Goal: Task Accomplishment & Management: Use online tool/utility

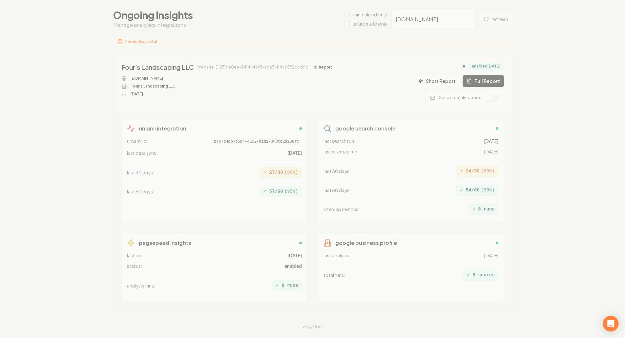
click at [351, 106] on div "Organizations Spam Review SMM Ongoing Insights Subscriber Snapshot Ongoing Insi…" at bounding box center [312, 157] width 625 height 365
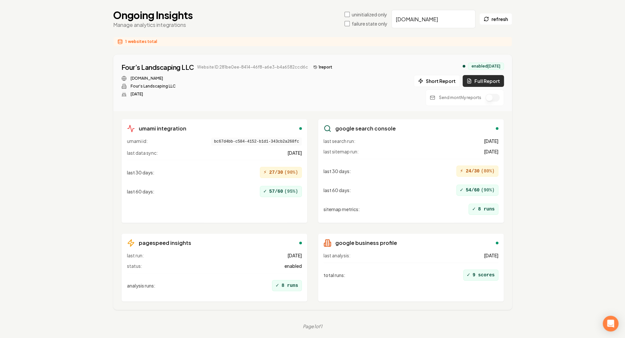
click at [495, 77] on button "Full Report" at bounding box center [483, 81] width 41 height 12
click at [68, 159] on div "Organizations Spam Review SMM Ongoing Insights Subscriber Snapshot Ongoing Insi…" at bounding box center [312, 157] width 625 height 365
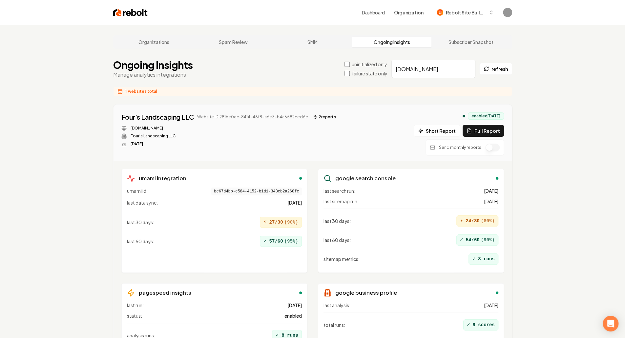
click at [433, 69] on input "fourslandscapingllc.com" at bounding box center [434, 69] width 84 height 18
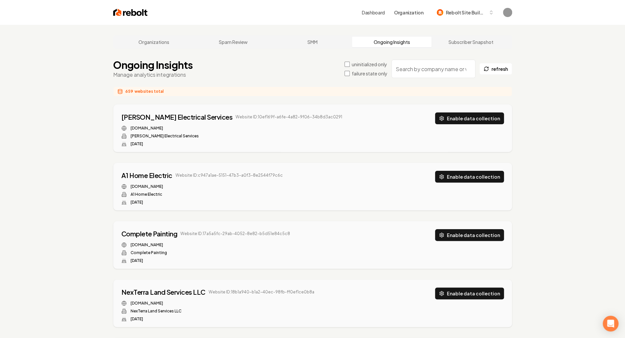
click at [413, 69] on input "search" at bounding box center [434, 69] width 84 height 18
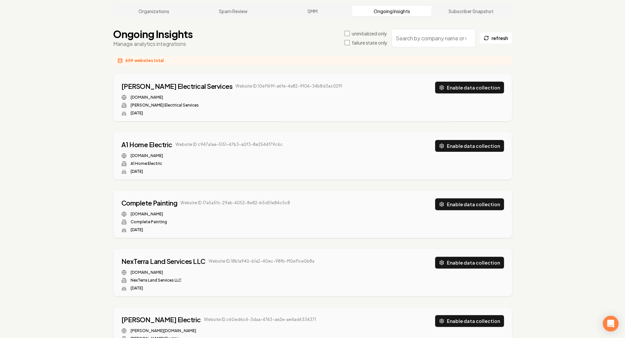
scroll to position [33, 0]
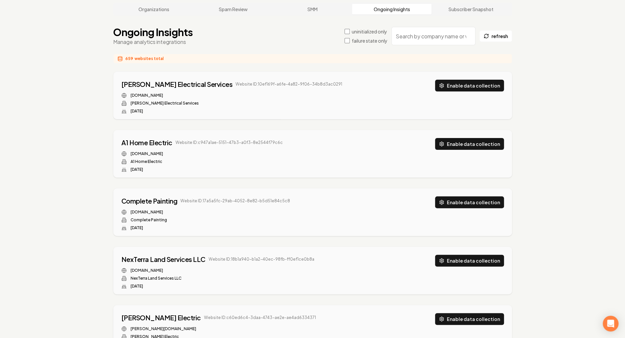
click at [438, 36] on input "search" at bounding box center [434, 36] width 84 height 18
paste input "remarkablehvac.com"
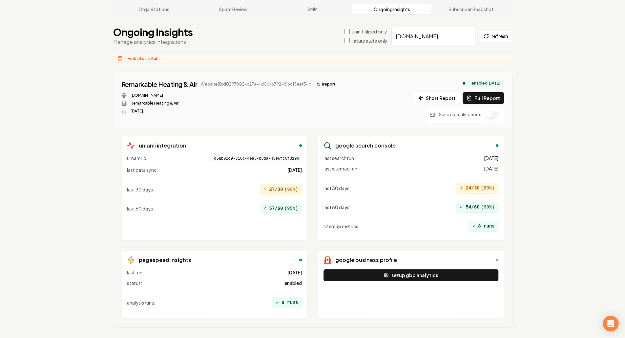
click at [445, 36] on input "remarkablehvac.com" at bounding box center [434, 36] width 84 height 18
paste input "jrmlawncare"
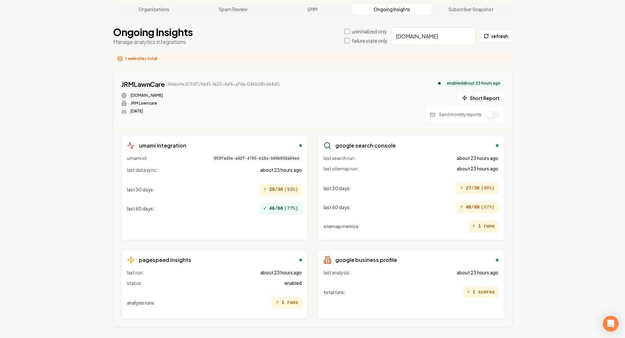
click at [439, 37] on input "jrmlawncare.com" at bounding box center [434, 36] width 84 height 18
paste input "triplecrownext"
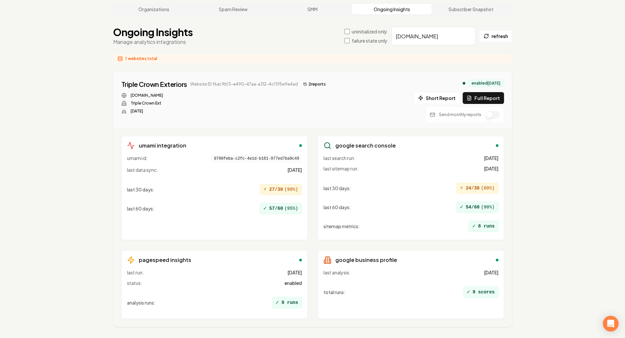
drag, startPoint x: 423, startPoint y: 32, endPoint x: 428, endPoint y: 34, distance: 5.5
click at [423, 32] on input "triplecrownext.com" at bounding box center [434, 36] width 84 height 18
paste input "straightedgeatx"
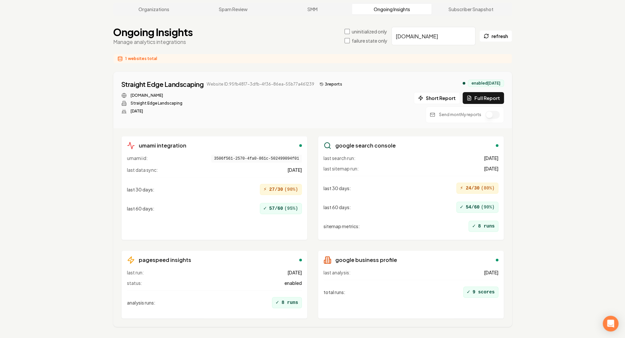
click at [325, 84] on button "3 report s" at bounding box center [331, 84] width 28 height 8
drag, startPoint x: 60, startPoint y: 97, endPoint x: 56, endPoint y: 88, distance: 10.4
click at [433, 40] on input "straightedgeatx.com" at bounding box center [434, 36] width 84 height 18
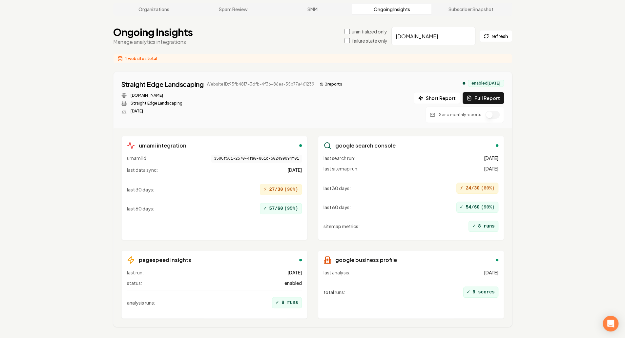
click at [434, 38] on input "straightedgeatx.com" at bounding box center [434, 36] width 84 height 18
paste input "eaglelawnvt"
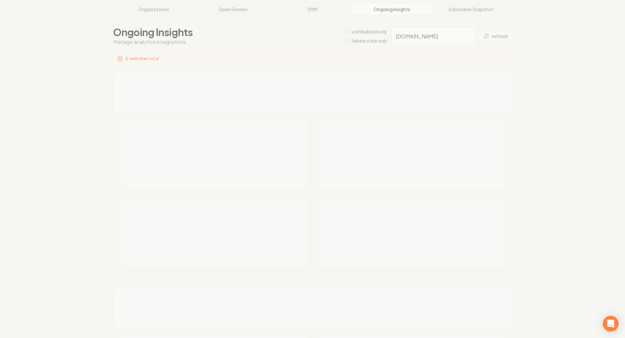
scroll to position [25, 0]
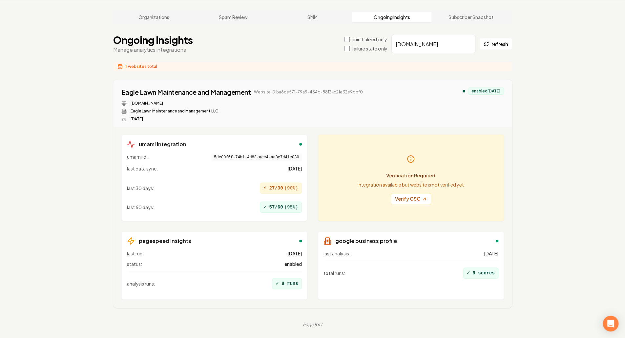
click at [488, 91] on div "enabled 3 months ago" at bounding box center [486, 91] width 36 height 7
click at [565, 199] on div "Organizations Spam Review SMM Ongoing Insights Subscriber Snapshot Ongoing Insi…" at bounding box center [312, 169] width 625 height 338
click at [468, 89] on div "enabled 3 months ago" at bounding box center [486, 91] width 36 height 7
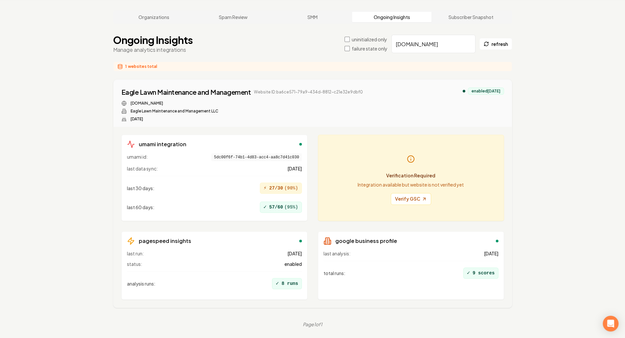
click at [468, 89] on div "enabled 3 months ago" at bounding box center [486, 91] width 36 height 7
click at [487, 112] on div "Eagle Lawn Maintenance and Management Website ID: ba6ce571-79a9-434d-8812-c21e3…" at bounding box center [312, 105] width 383 height 34
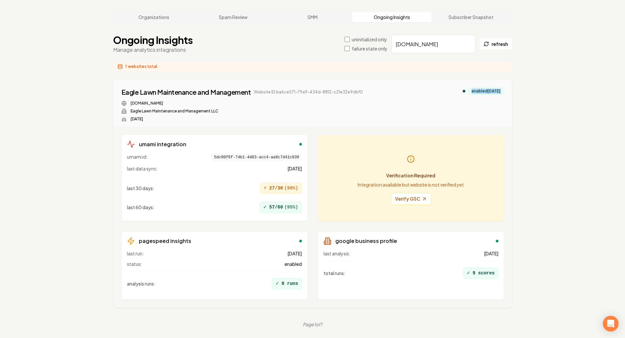
click at [487, 112] on div "Eagle Lawn Maintenance and Management Website ID: ba6ce571-79a9-434d-8812-c21e3…" at bounding box center [312, 105] width 383 height 34
drag, startPoint x: 363, startPoint y: 184, endPoint x: 467, endPoint y: 182, distance: 104.1
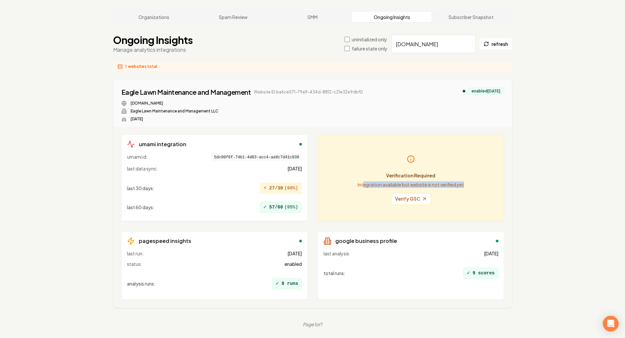
click at [467, 182] on div "Verification Required Integration available but website is not verified yet Ver…" at bounding box center [411, 177] width 175 height 75
click at [455, 183] on p "Integration available but website is not verified yet" at bounding box center [411, 185] width 106 height 7
click at [454, 184] on p "Integration available but website is not verified yet" at bounding box center [411, 185] width 106 height 7
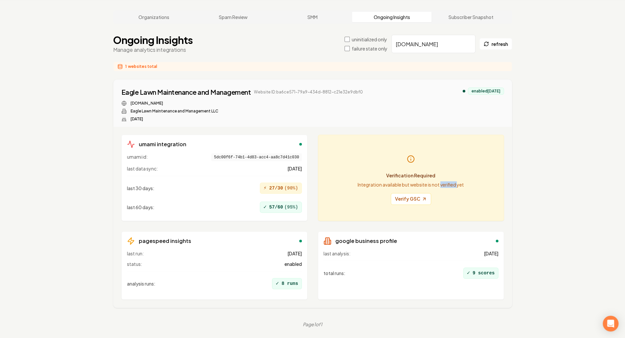
click at [454, 186] on p "Integration available but website is not verified yet" at bounding box center [411, 185] width 106 height 7
drag, startPoint x: 461, startPoint y: 186, endPoint x: 356, endPoint y: 185, distance: 104.4
click at [356, 185] on div "Verification Required Integration available but website is not verified yet Ver…" at bounding box center [411, 177] width 175 height 75
click at [359, 185] on p "Integration available but website is not verified yet" at bounding box center [411, 185] width 106 height 7
click at [406, 199] on link "Verify GSC" at bounding box center [411, 199] width 40 height 12
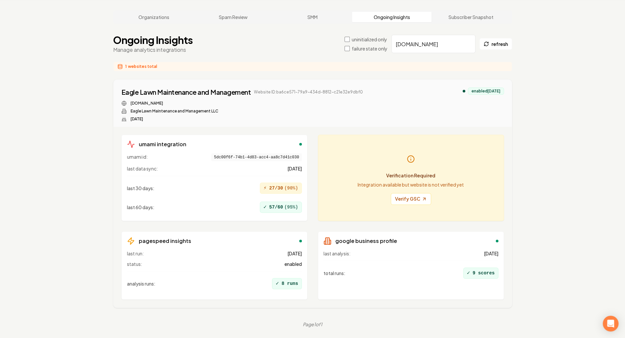
click at [430, 58] on main "Organizations Spam Review SMM Ongoing Insights Subscriber Snapshot Ongoing Insi…" at bounding box center [313, 169] width 420 height 338
click at [429, 48] on input "[DOMAIN_NAME]" at bounding box center [434, 44] width 84 height 18
paste input "holmesmobiledetailing.info"
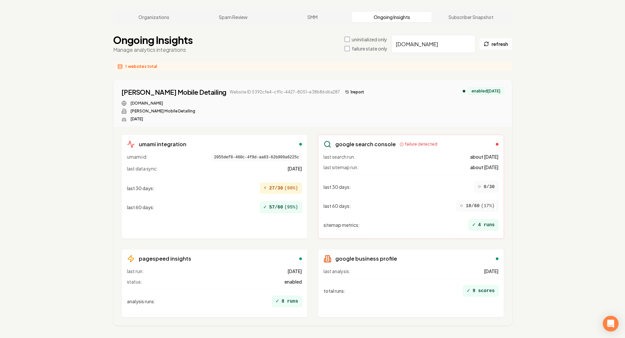
click at [550, 132] on div "Organizations Spam Review SMM Ongoing Insights Subscriber Snapshot Ongoing Insi…" at bounding box center [312, 178] width 625 height 356
click at [435, 45] on input "holmesmobiledetailing.info" at bounding box center [434, 44] width 84 height 18
paste input "fourslandscapingllc.com"
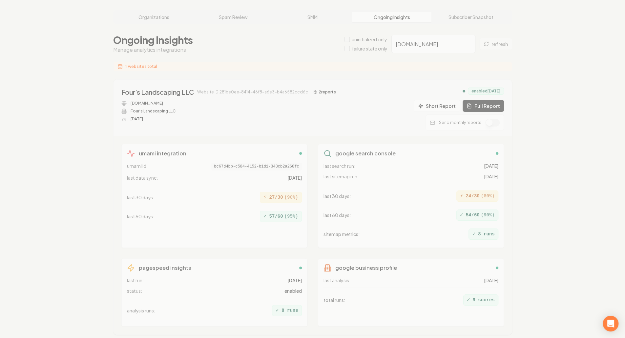
click at [308, 91] on div "Organizations Spam Review SMM Ongoing Insights Subscriber Snapshot Ongoing Insi…" at bounding box center [312, 182] width 625 height 365
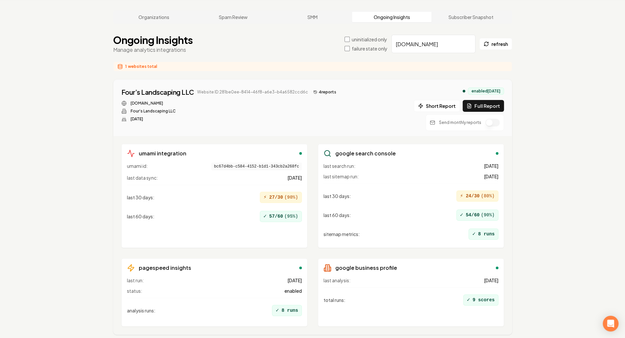
click at [318, 91] on button "4 report s" at bounding box center [325, 92] width 28 height 8
click at [434, 46] on input "fourslandscapingllc.com" at bounding box center [434, 44] width 84 height 18
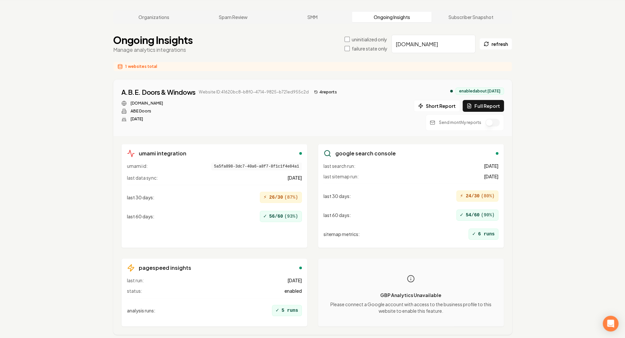
click at [316, 92] on button "4 report s" at bounding box center [325, 92] width 28 height 8
click at [422, 44] on input "abedoors.com" at bounding box center [434, 44] width 84 height 18
paste input "ffordableairservice"
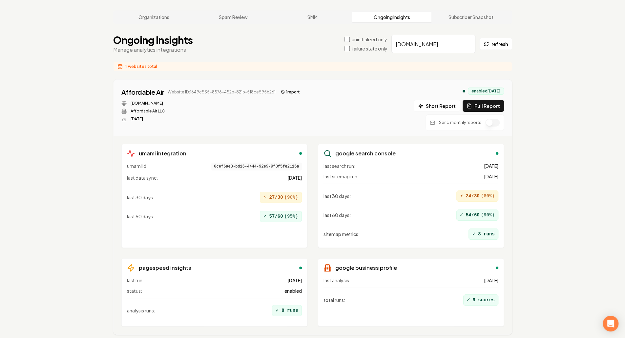
click at [324, 92] on div "Affordable Air Website ID: 1649c535-8576-452b-821b-518ce595b261 1 report afford…" at bounding box center [312, 109] width 383 height 43
click at [285, 93] on button "1 report" at bounding box center [290, 92] width 24 height 8
click at [446, 46] on input "affordableairservices.com" at bounding box center [434, 44] width 84 height 18
paste input "pro-circuitelectric"
type input "pro-circuitelectric.com"
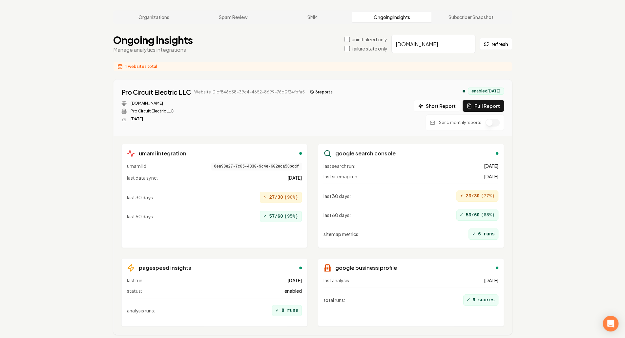
click at [320, 88] on button "3 report s" at bounding box center [322, 92] width 28 height 8
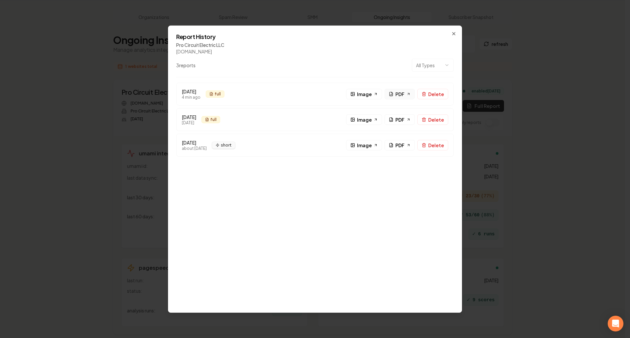
click at [406, 97] on link "PDF" at bounding box center [400, 94] width 30 height 11
drag, startPoint x: 253, startPoint y: 183, endPoint x: 142, endPoint y: 184, distance: 110.3
click at [252, 184] on div "Aug 12, 2025 4 min ago full F Image PDF Delete Aug 10, 2025 2 days ago full F I…" at bounding box center [315, 193] width 278 height 222
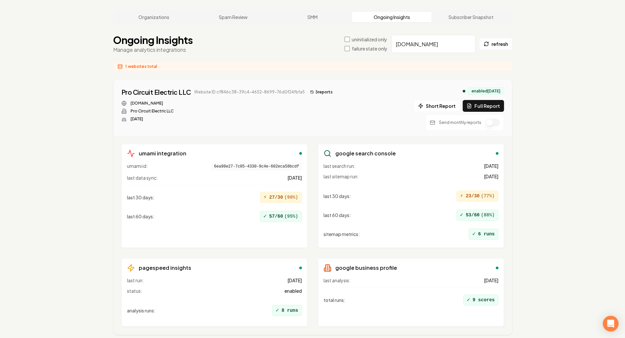
drag, startPoint x: 442, startPoint y: 44, endPoint x: 444, endPoint y: 48, distance: 4.3
click at [442, 46] on input "pro-circuitelectric.com" at bounding box center [434, 44] width 84 height 18
paste input "mendozalawntx"
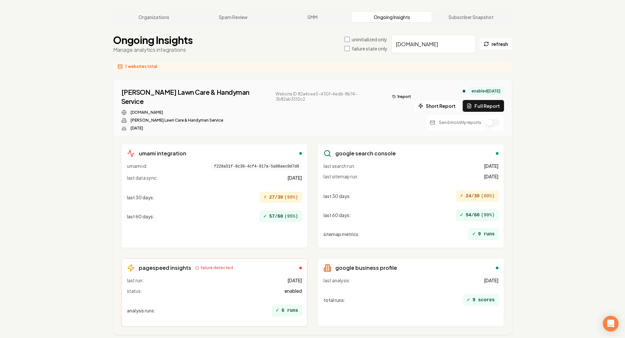
click at [550, 110] on div "Organizations Spam Review SMM Ongoing Insights Subscriber Snapshot Ongoing Insi…" at bounding box center [312, 182] width 625 height 365
click at [390, 94] on button "1 report" at bounding box center [402, 97] width 24 height 8
click at [441, 44] on input "mendozalawntx.com" at bounding box center [434, 44] width 84 height 18
paste input "pinegroveremodeling"
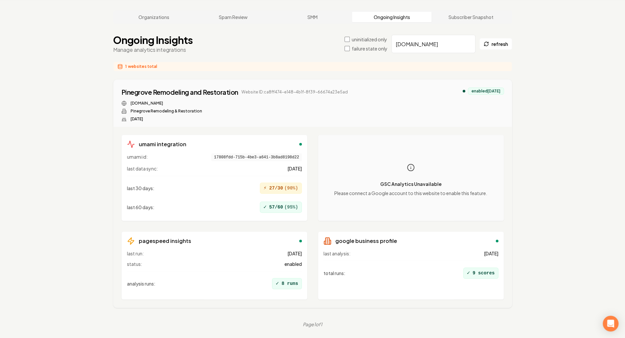
click at [304, 90] on span "Website ID: ca8ff474-e148-4b1f-8f39-66674a23e5ad" at bounding box center [295, 92] width 106 height 5
click at [402, 95] on div "Pinegrove Remodeling and Restoration Website ID: ca8ff474-e148-4b1f-8f39-66674a…" at bounding box center [312, 105] width 383 height 34
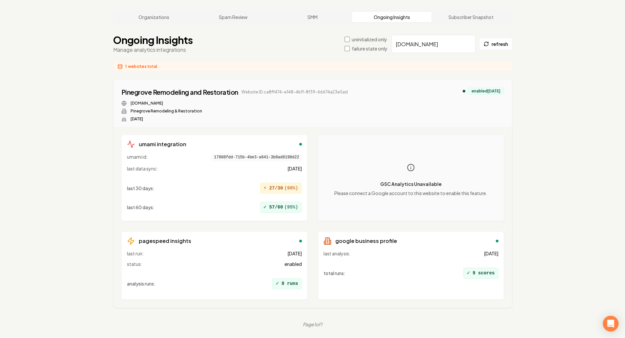
click at [451, 45] on input "pinegroveremodeling.com" at bounding box center [434, 44] width 84 height 18
paste input "mattslandscapes"
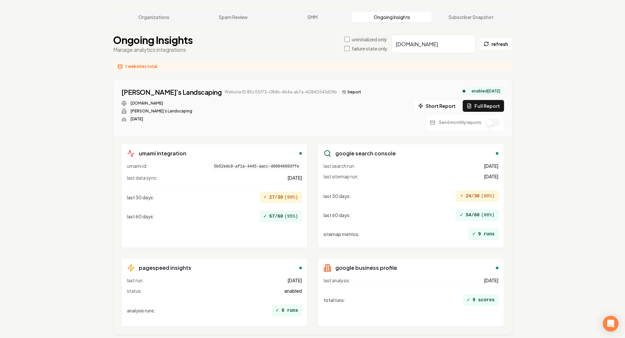
click at [340, 93] on button "1 report" at bounding box center [352, 92] width 24 height 8
click at [460, 44] on input "mattslandscapes.com" at bounding box center [434, 44] width 84 height 18
paste input "ranchomirageroofing"
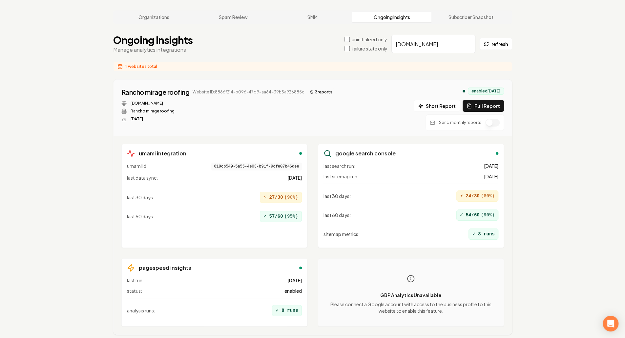
click at [318, 90] on button "3 report s" at bounding box center [321, 92] width 28 height 8
click at [431, 47] on input "ranchomirageroofing.com" at bounding box center [434, 44] width 84 height 18
paste input "mdaquatics"
click at [280, 96] on div "MD Aquatics Website ID: 5d501720-6bee-4c69-91ae-99ada92bccf6 1 report" at bounding box center [211, 92] width 180 height 9
click at [280, 91] on icon at bounding box center [280, 91] width 1 height 1
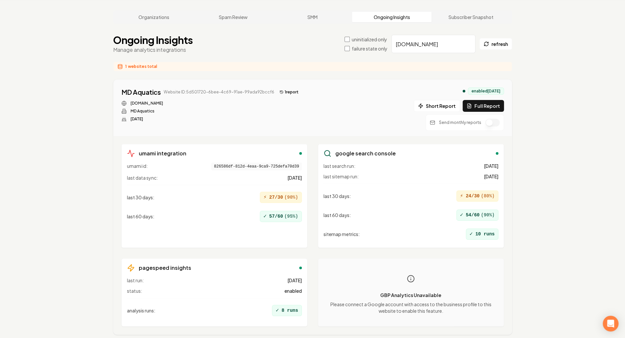
click at [445, 44] on input "mdaquatics.com" at bounding box center [434, 44] width 84 height 18
paste input "txpwork"
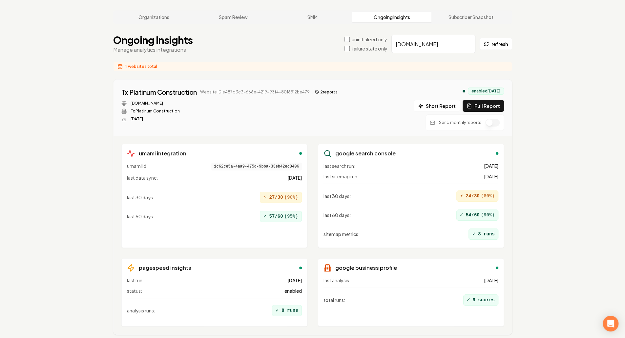
click at [322, 89] on button "2 report s" at bounding box center [326, 92] width 28 height 8
click at [435, 43] on input "txpworks.com" at bounding box center [434, 44] width 84 height 18
paste input "marnachoutdoorservice"
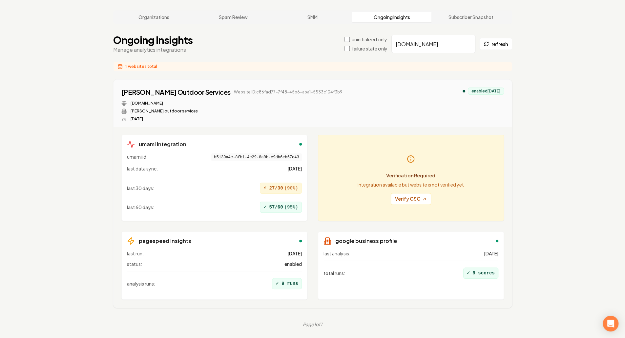
click at [418, 43] on input "marnachoutdoorservices.com" at bounding box center [434, 44] width 84 height 18
paste input "sunshinecleaningservices.net"
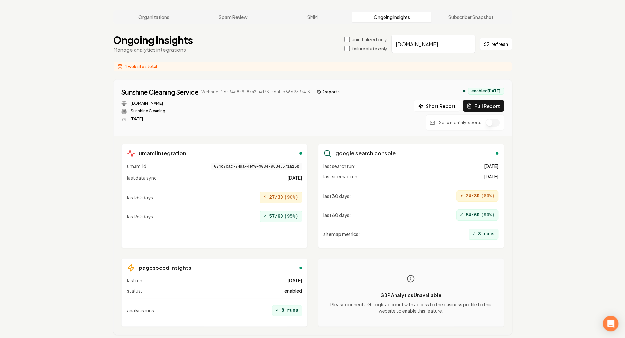
click at [326, 93] on button "2 report s" at bounding box center [328, 92] width 28 height 8
click at [430, 48] on input "sunshinecleaningservices.net" at bounding box center [434, 44] width 84 height 18
paste input "toptierceramics.com"
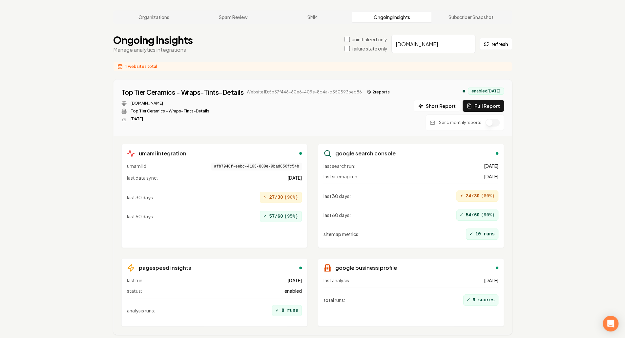
click at [370, 94] on button "2 report s" at bounding box center [379, 92] width 28 height 8
click at [446, 50] on input "toptierceramics.com" at bounding box center [434, 44] width 84 height 18
paste input "walkersoutdoorlandscape"
type input "walkersoutdoorlandscape.com"
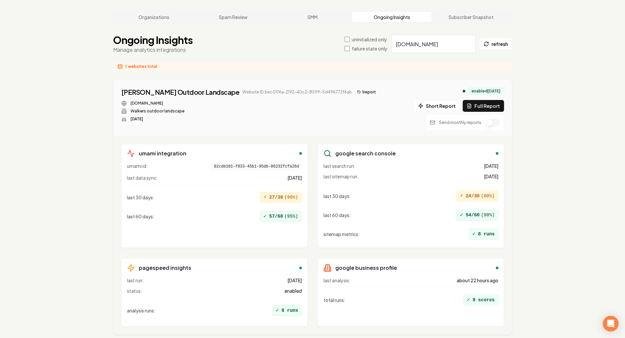
click at [354, 89] on button "1 report" at bounding box center [366, 92] width 24 height 8
click at [585, 146] on div "Organizations Spam Review SMM Ongoing Insights Subscriber Snapshot Ongoing Insi…" at bounding box center [312, 182] width 625 height 365
click at [584, 146] on div "Organizations Spam Review SMM Ongoing Insights Subscriber Snapshot Ongoing Insi…" at bounding box center [312, 182] width 625 height 365
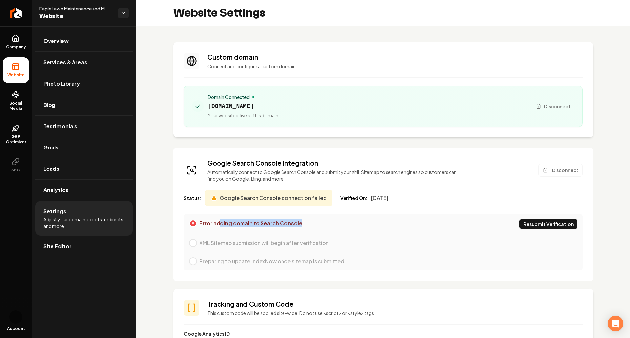
drag, startPoint x: 219, startPoint y: 226, endPoint x: 297, endPoint y: 225, distance: 77.5
click at [297, 225] on p "Error adding domain to Search Console" at bounding box center [251, 224] width 103 height 9
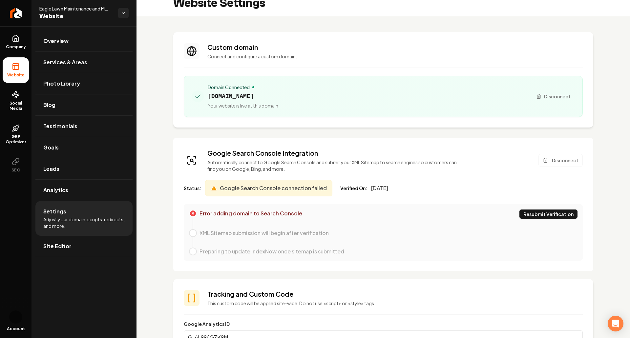
scroll to position [11, 0]
